Goal: Communication & Community: Ask a question

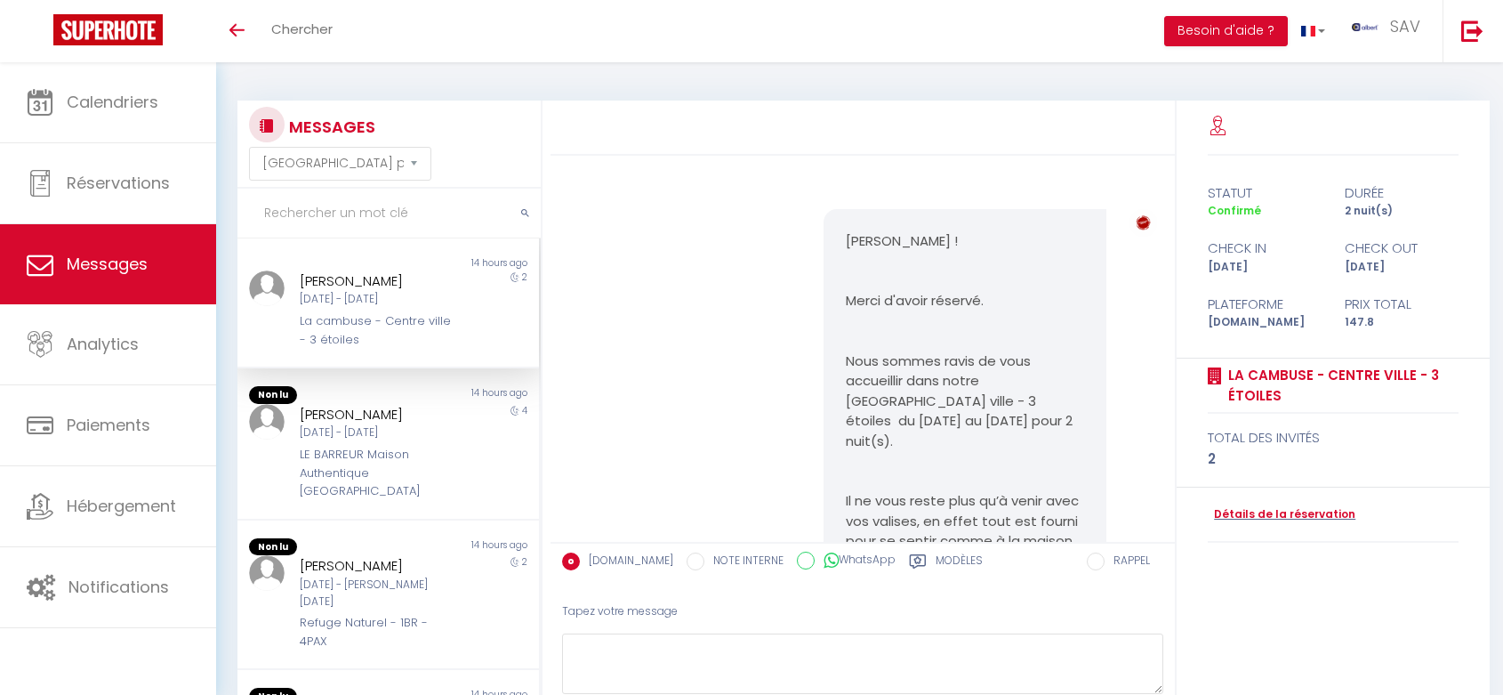
select select "message"
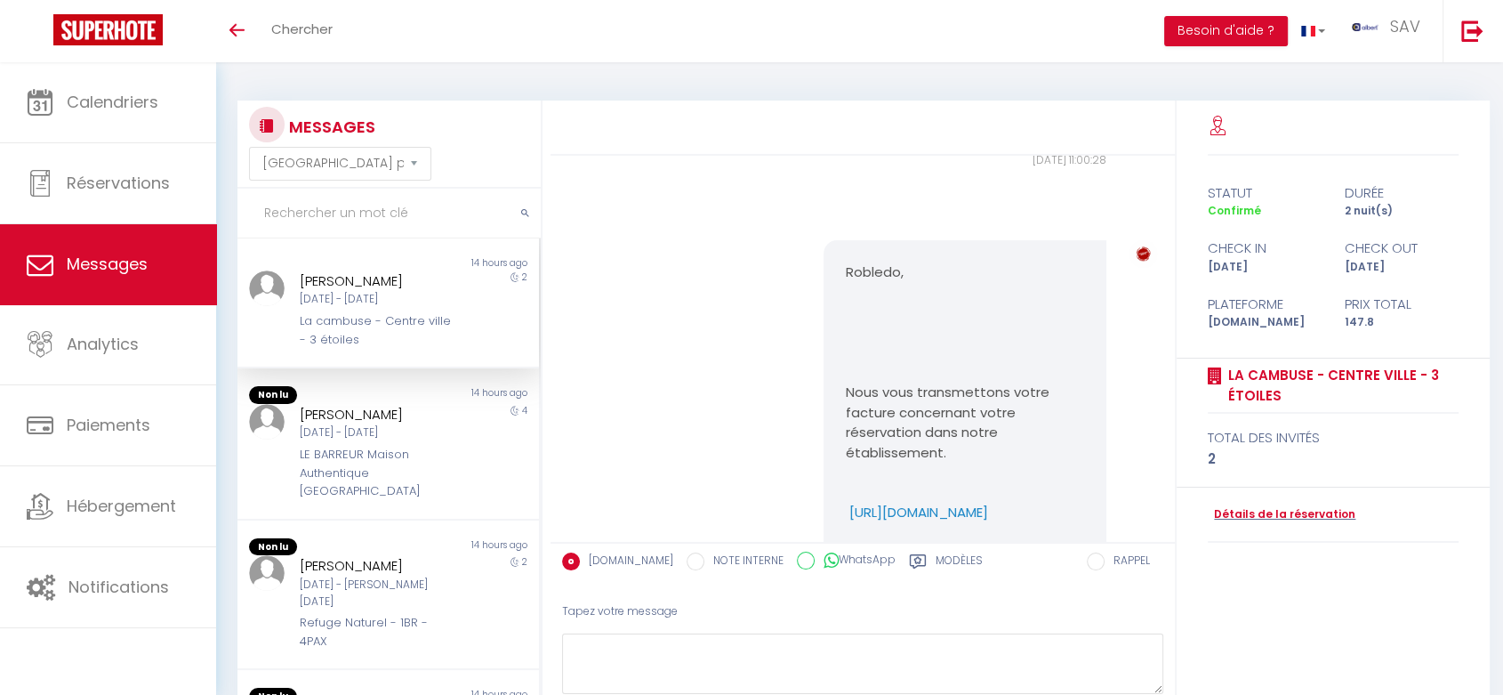
click at [320, 211] on input "text" at bounding box center [388, 214] width 303 height 50
paste input "Tek"
type input "Tek"
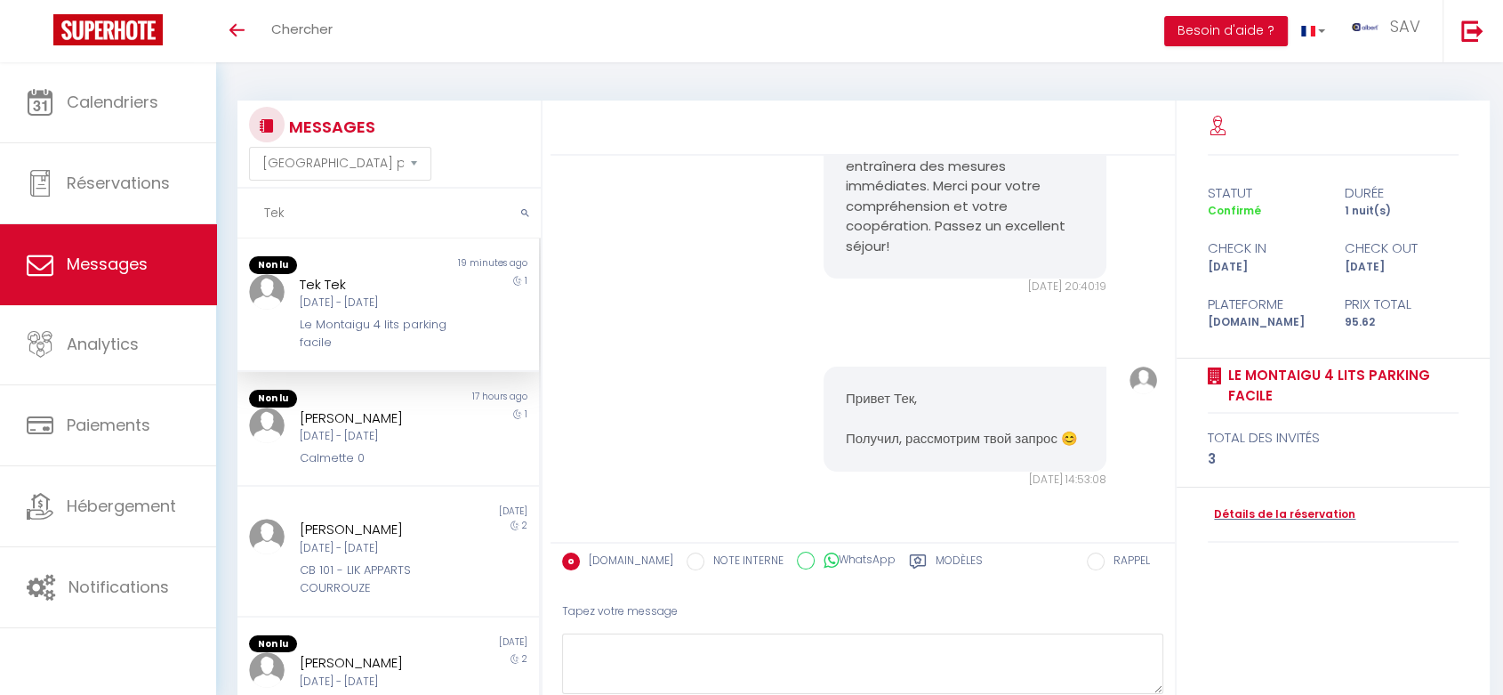
scroll to position [1967, 0]
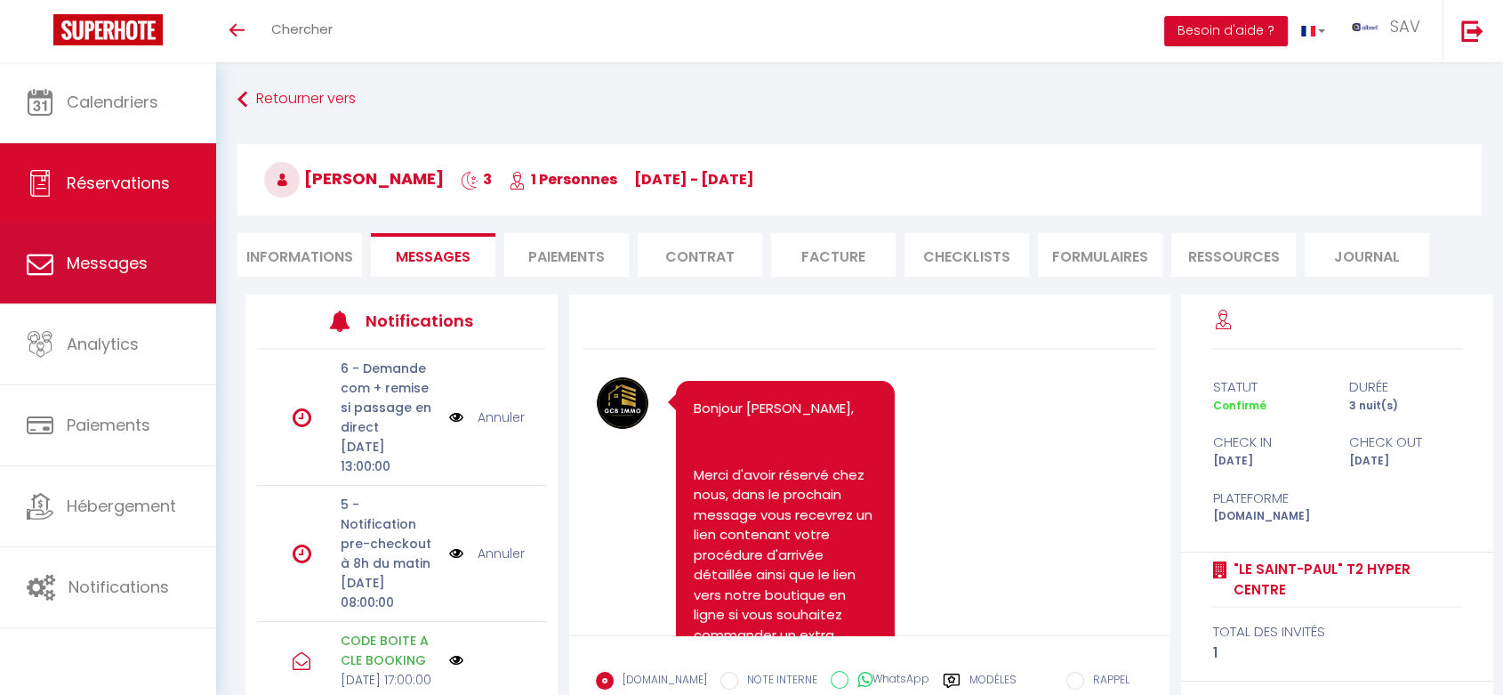
click at [114, 255] on span "Messages" at bounding box center [107, 263] width 81 height 22
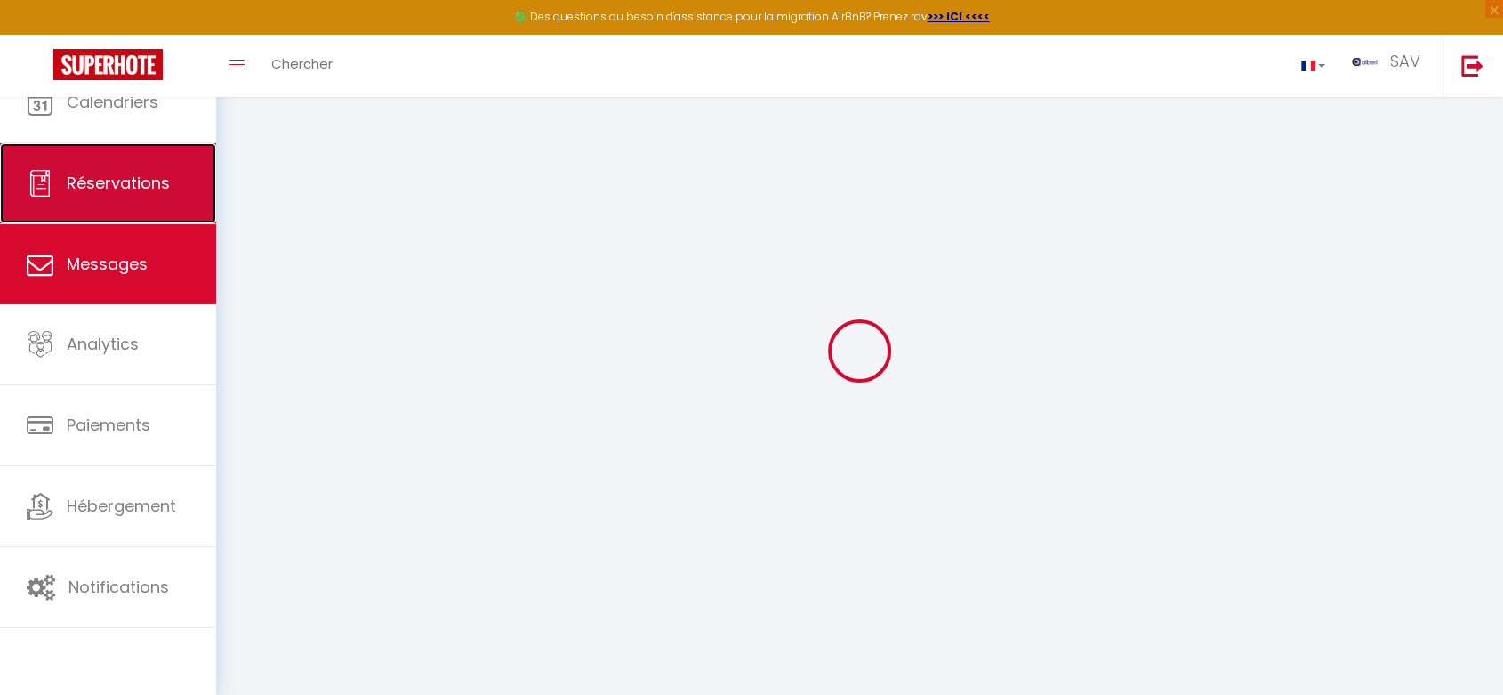
click at [142, 204] on link "Réservations" at bounding box center [108, 183] width 216 height 80
